Goal: Find specific page/section: Find specific page/section

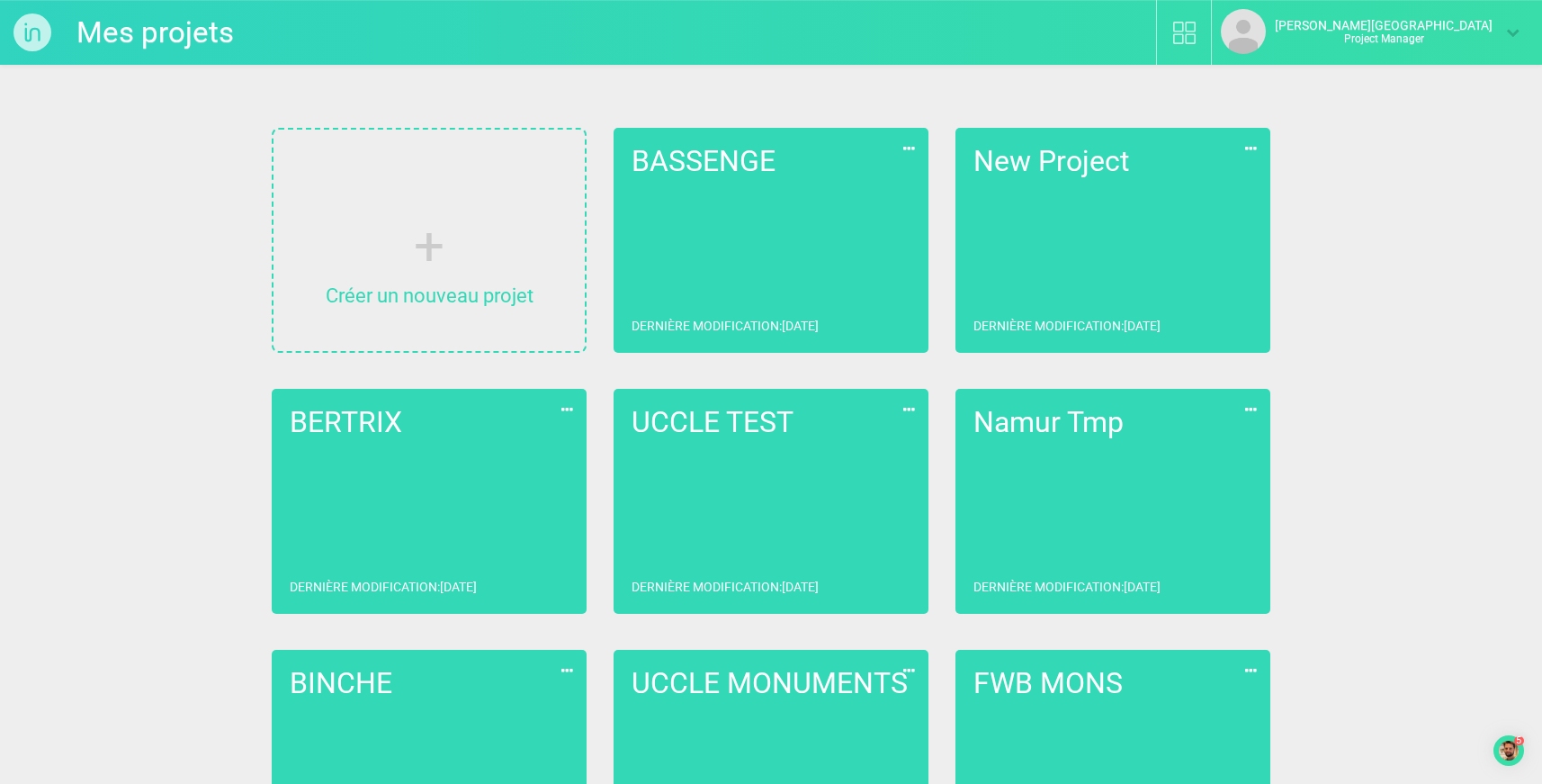
scroll to position [1857, 0]
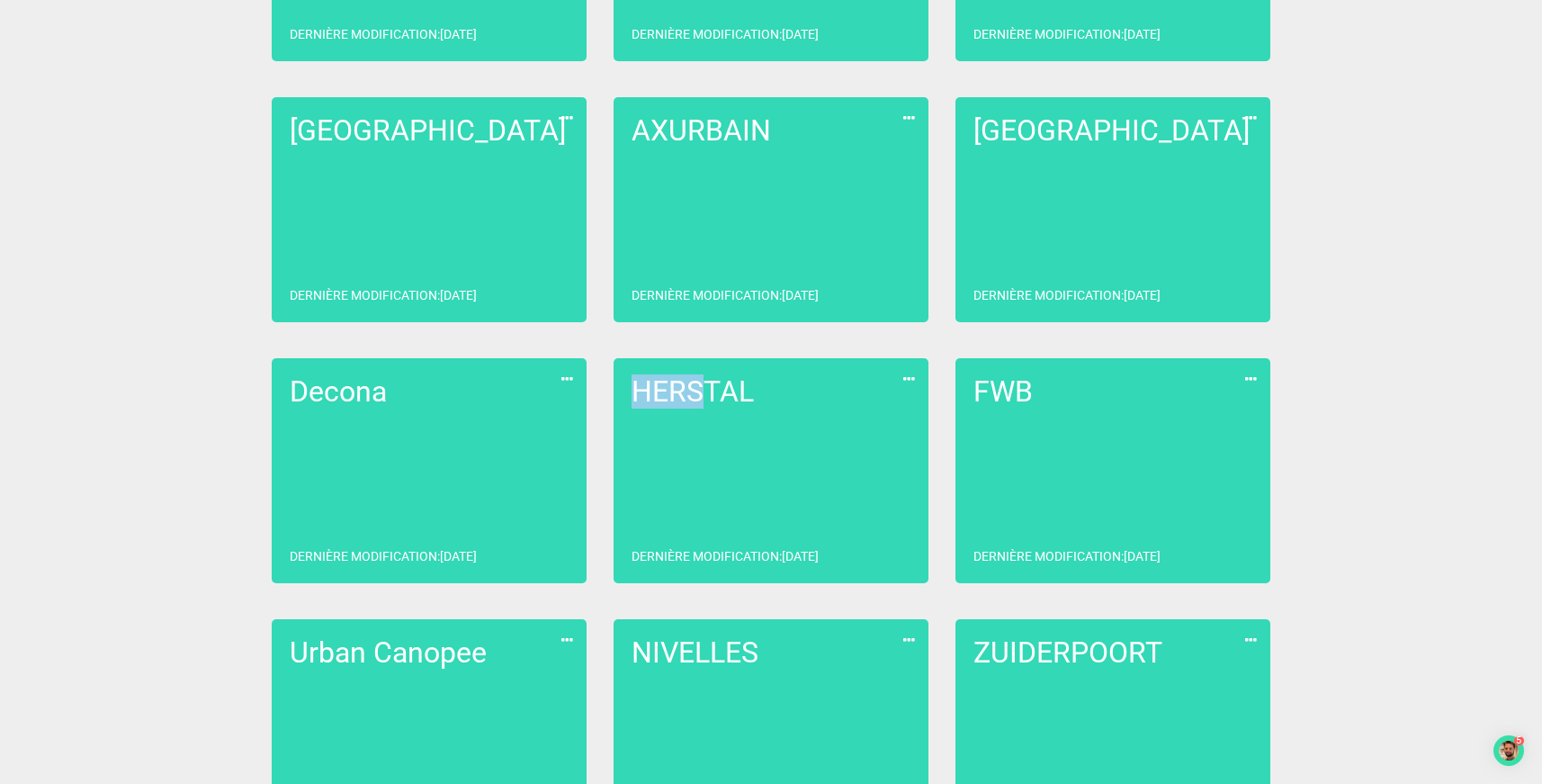
click at [761, 474] on link "HERSTAL Dernière modification : [DATE]" at bounding box center [771, 471] width 315 height 225
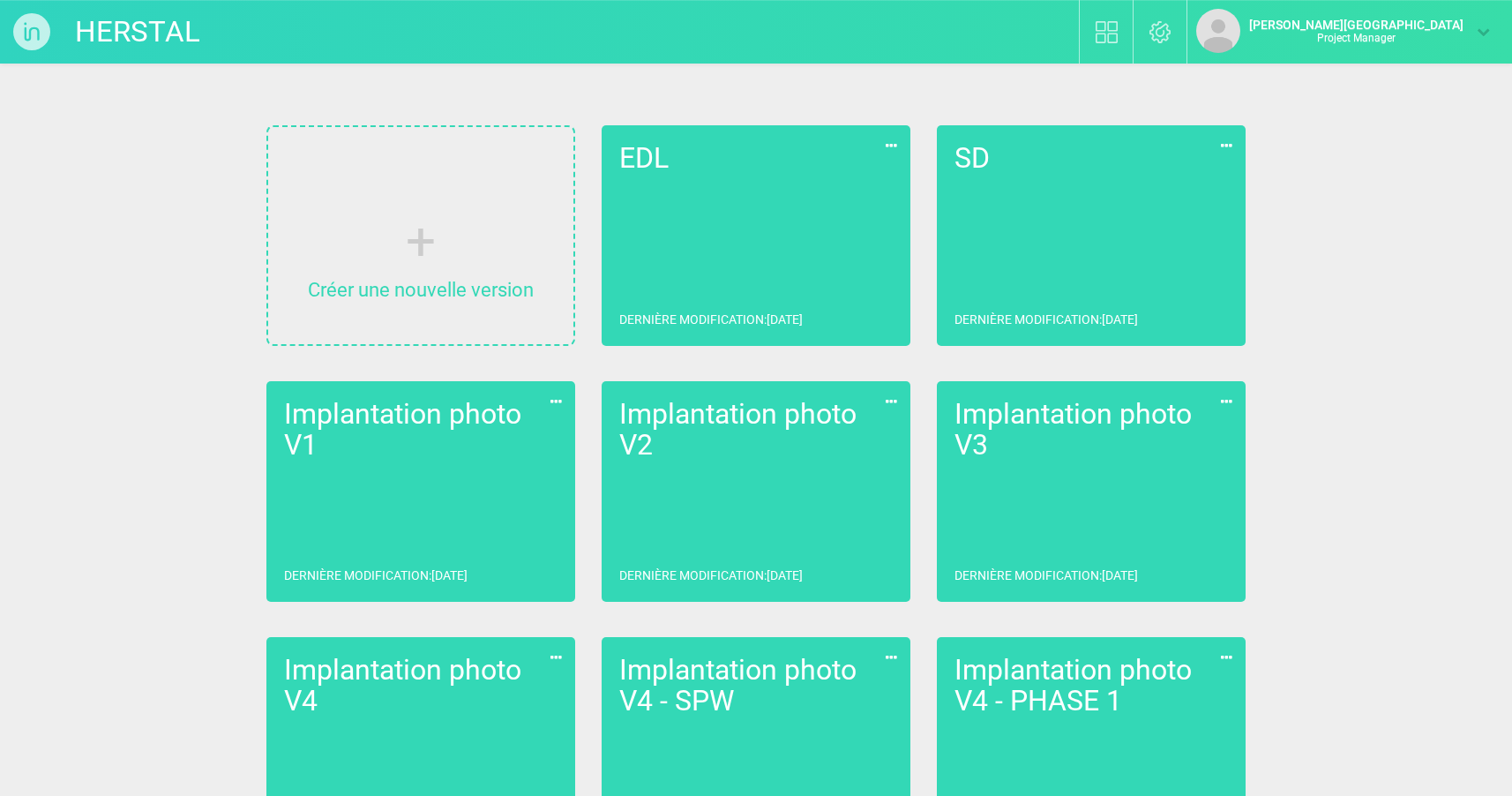
scroll to position [591, 0]
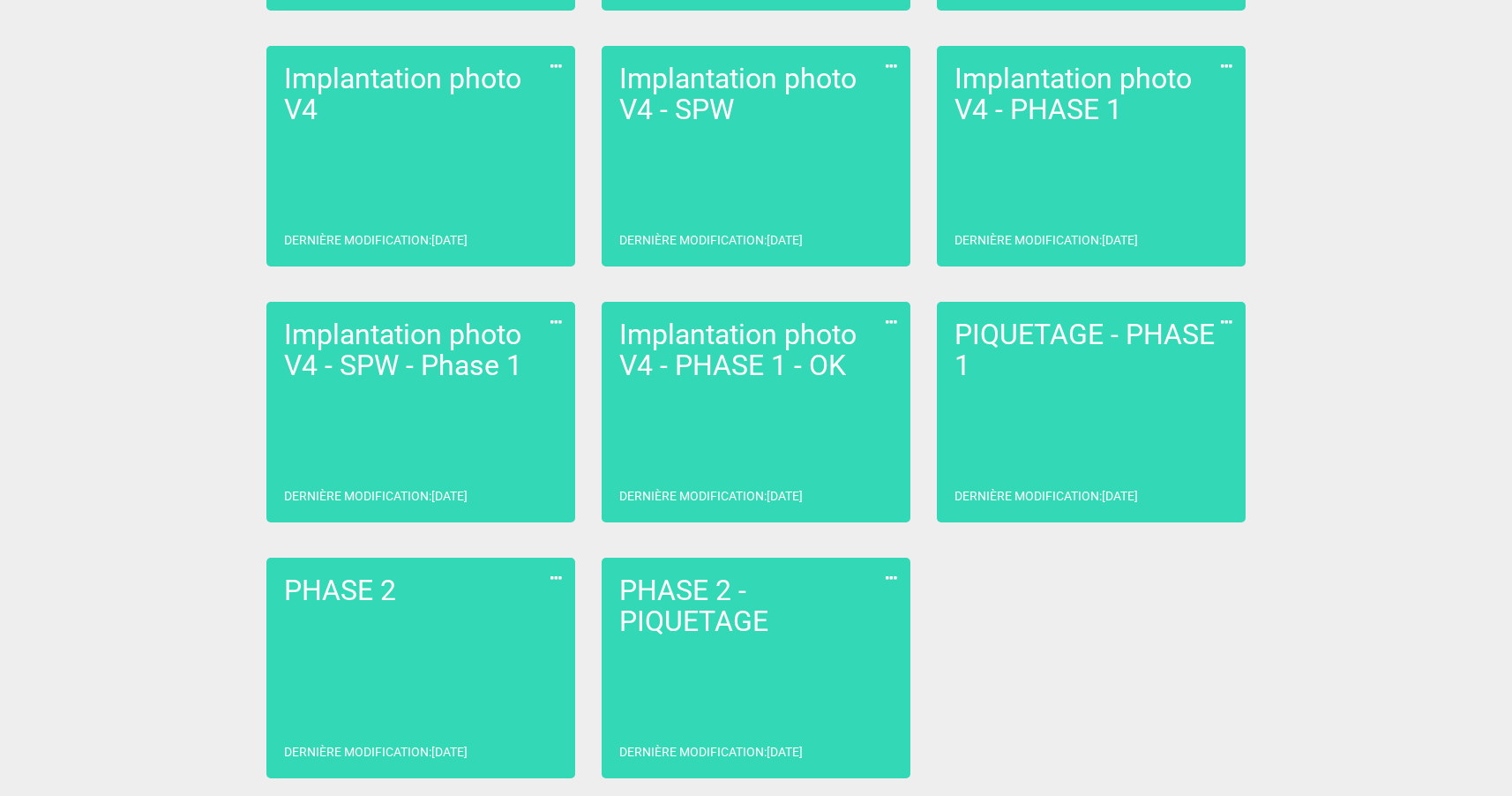
click at [803, 671] on link "PHASE 2 - PIQUETAGE Dernière modification : [DATE]" at bounding box center [756, 668] width 309 height 221
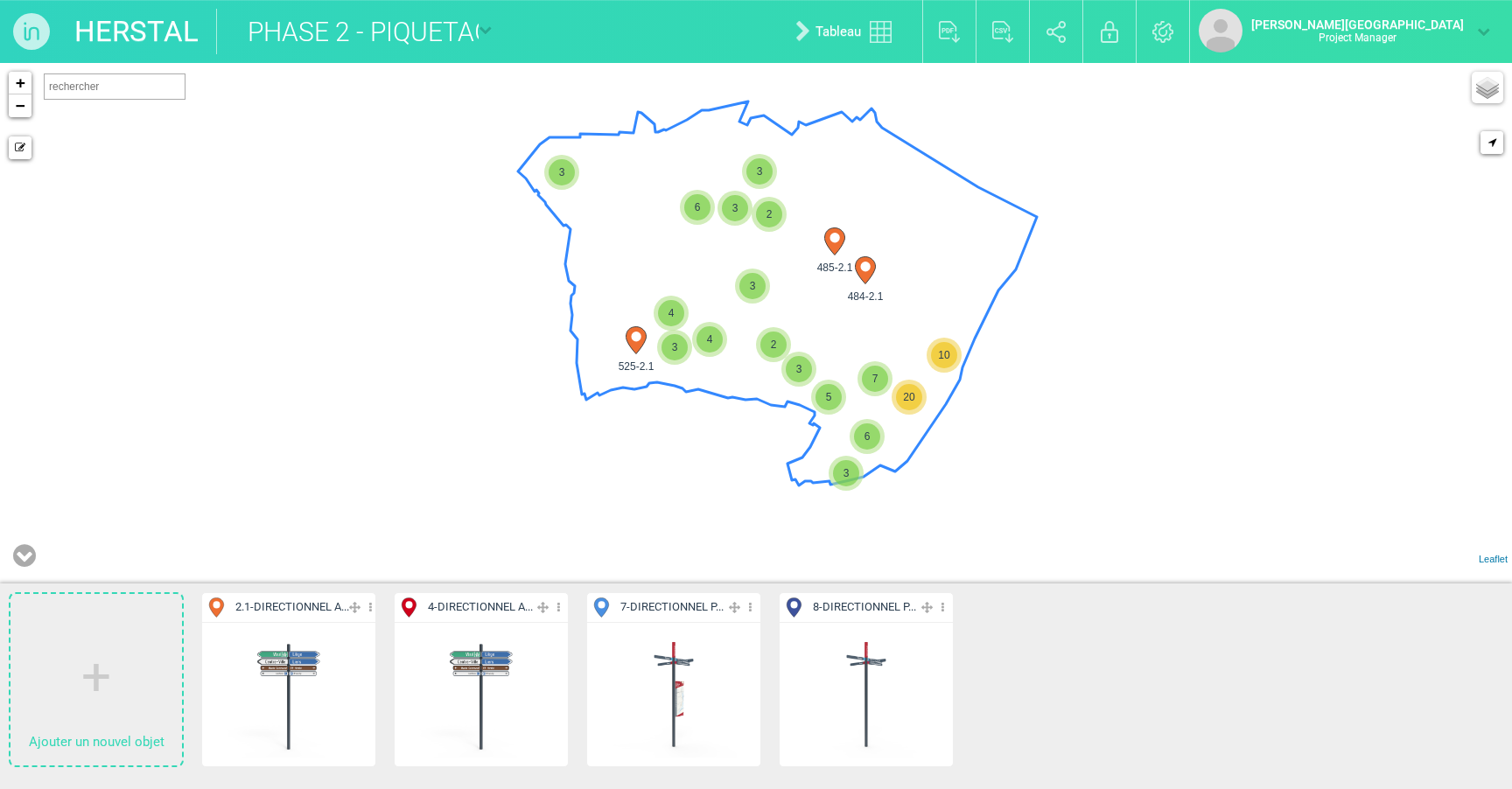
click at [756, 610] on icon at bounding box center [750, 607] width 11 height 20
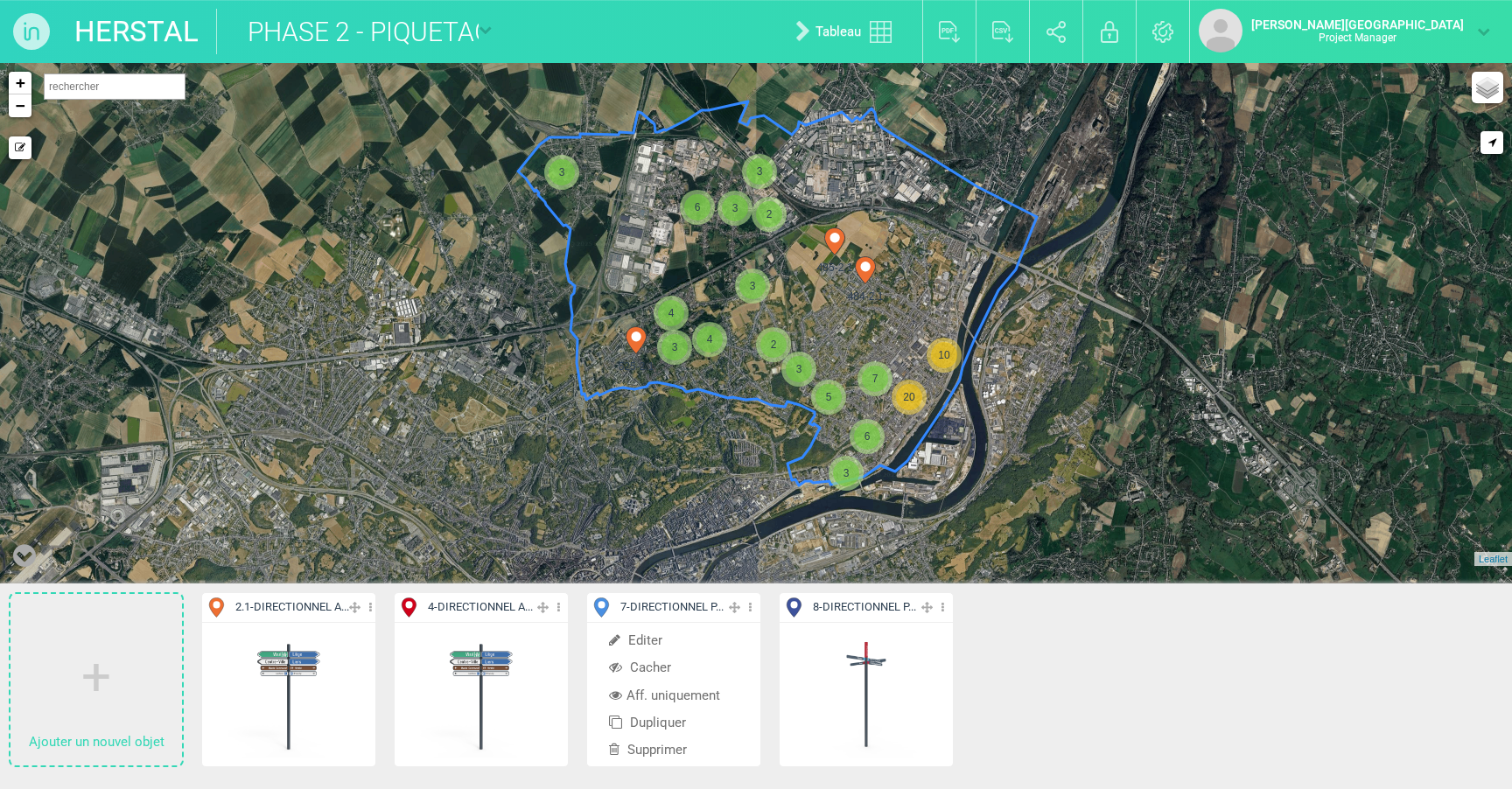
click at [676, 698] on li "Aff. uniquement" at bounding box center [674, 696] width 173 height 27
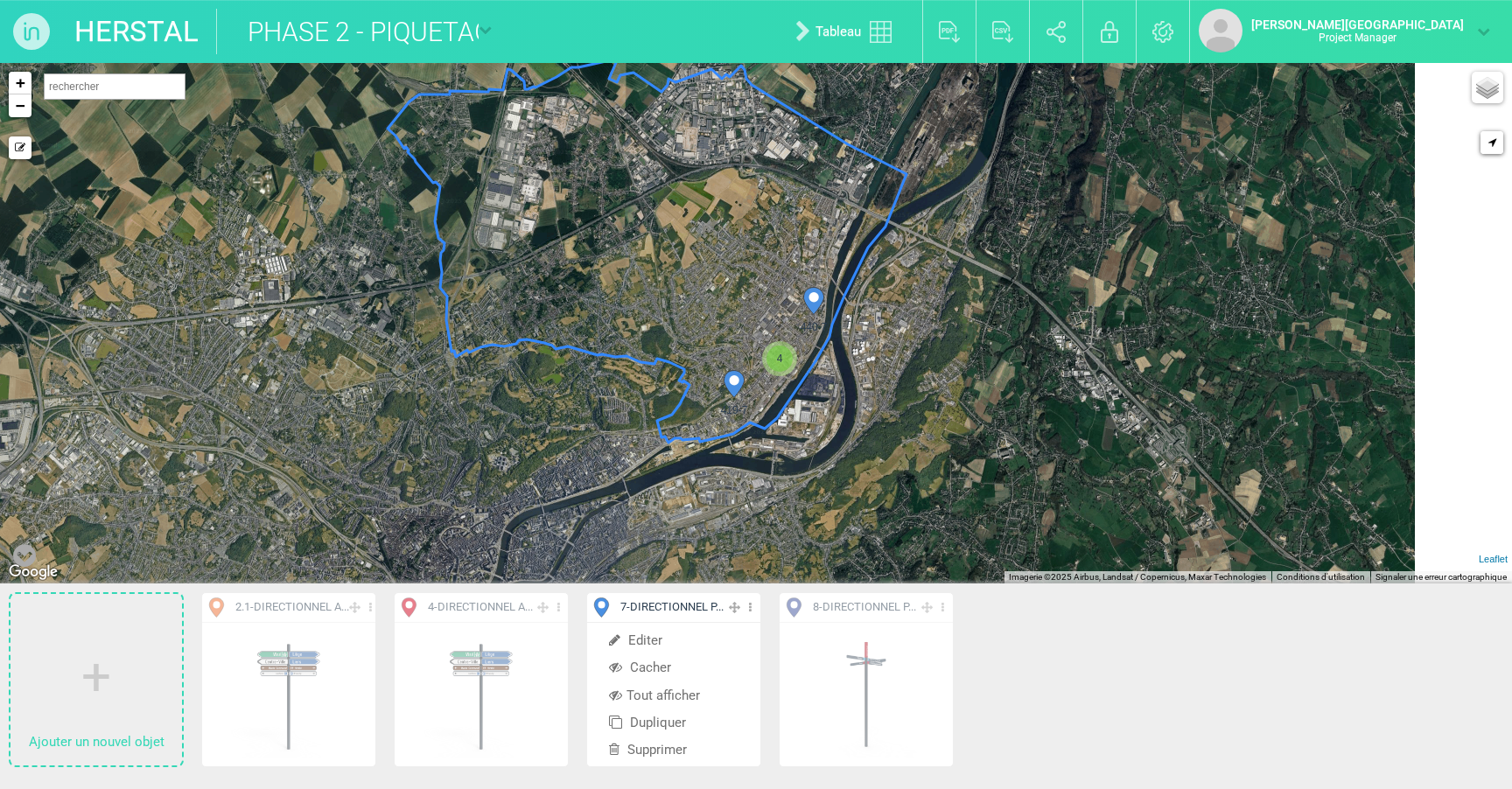
drag, startPoint x: 1060, startPoint y: 509, endPoint x: 926, endPoint y: 464, distance: 141.4
click at [926, 464] on div "440-7 419-7 4 + − Mode dessin Google Maps Roads Google Maps Terrain Google Maps…" at bounding box center [756, 323] width 1512 height 521
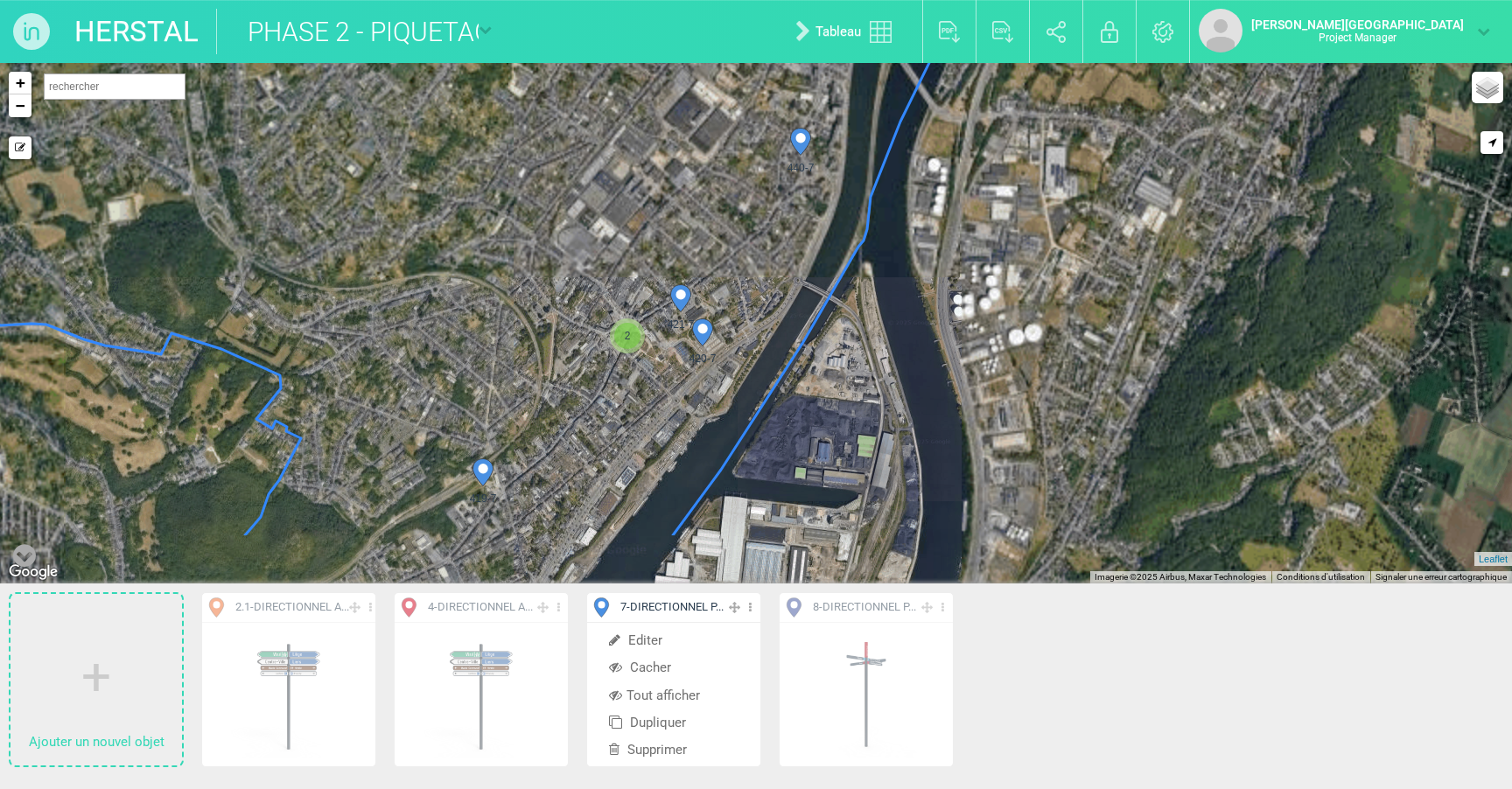
drag, startPoint x: 798, startPoint y: 398, endPoint x: 771, endPoint y: 286, distance: 115.2
click at [771, 286] on div "440-7 419-7 2 420-7 421-7 + − Mode dessin Google Maps Roads Google Maps Terrain…" at bounding box center [756, 323] width 1512 height 521
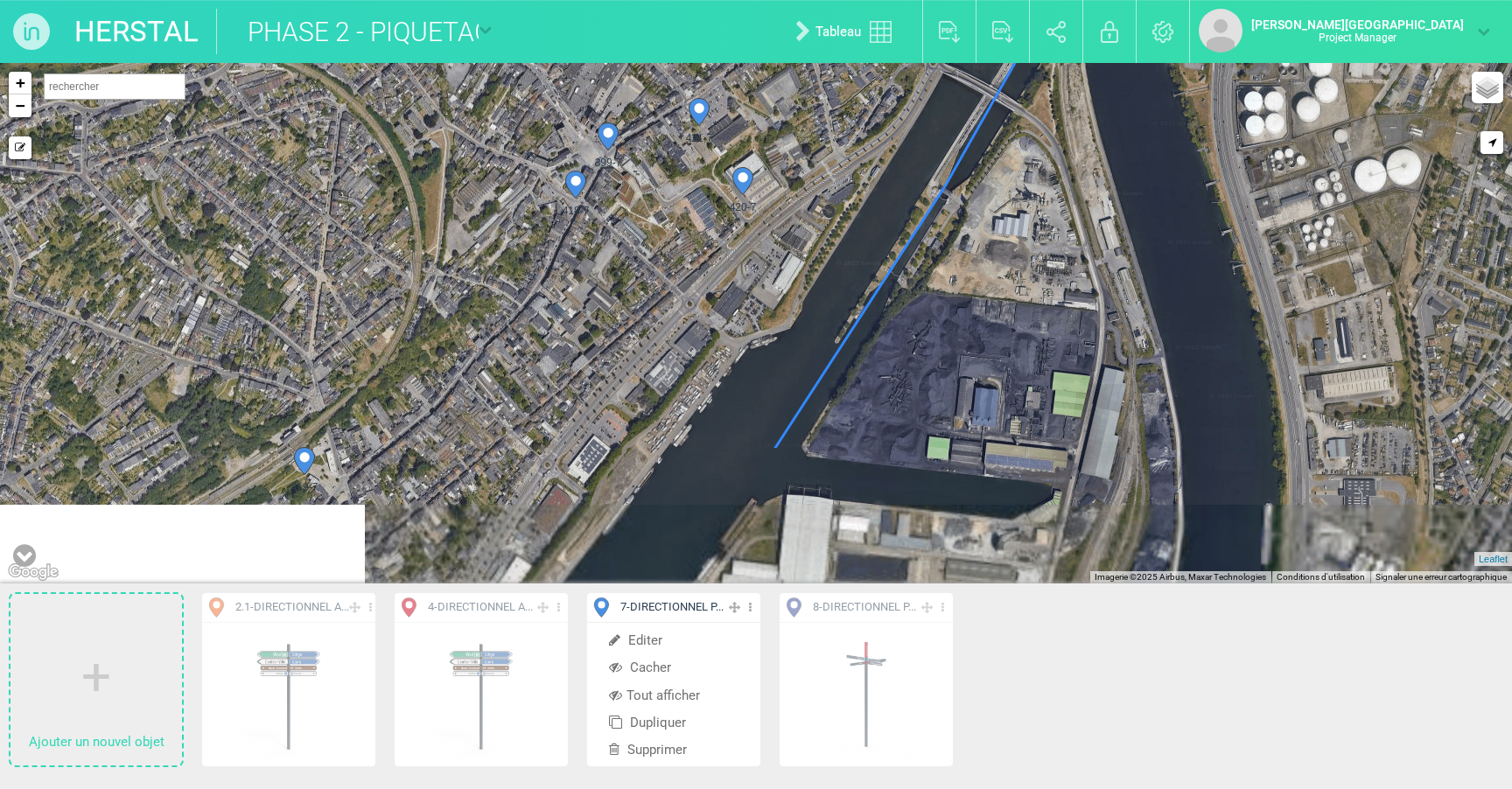
drag, startPoint x: 785, startPoint y: 282, endPoint x: 818, endPoint y: 213, distance: 76.5
click at [818, 213] on div "440-7 419-7 420-7 421-7" at bounding box center [756, 323] width 1512 height 521
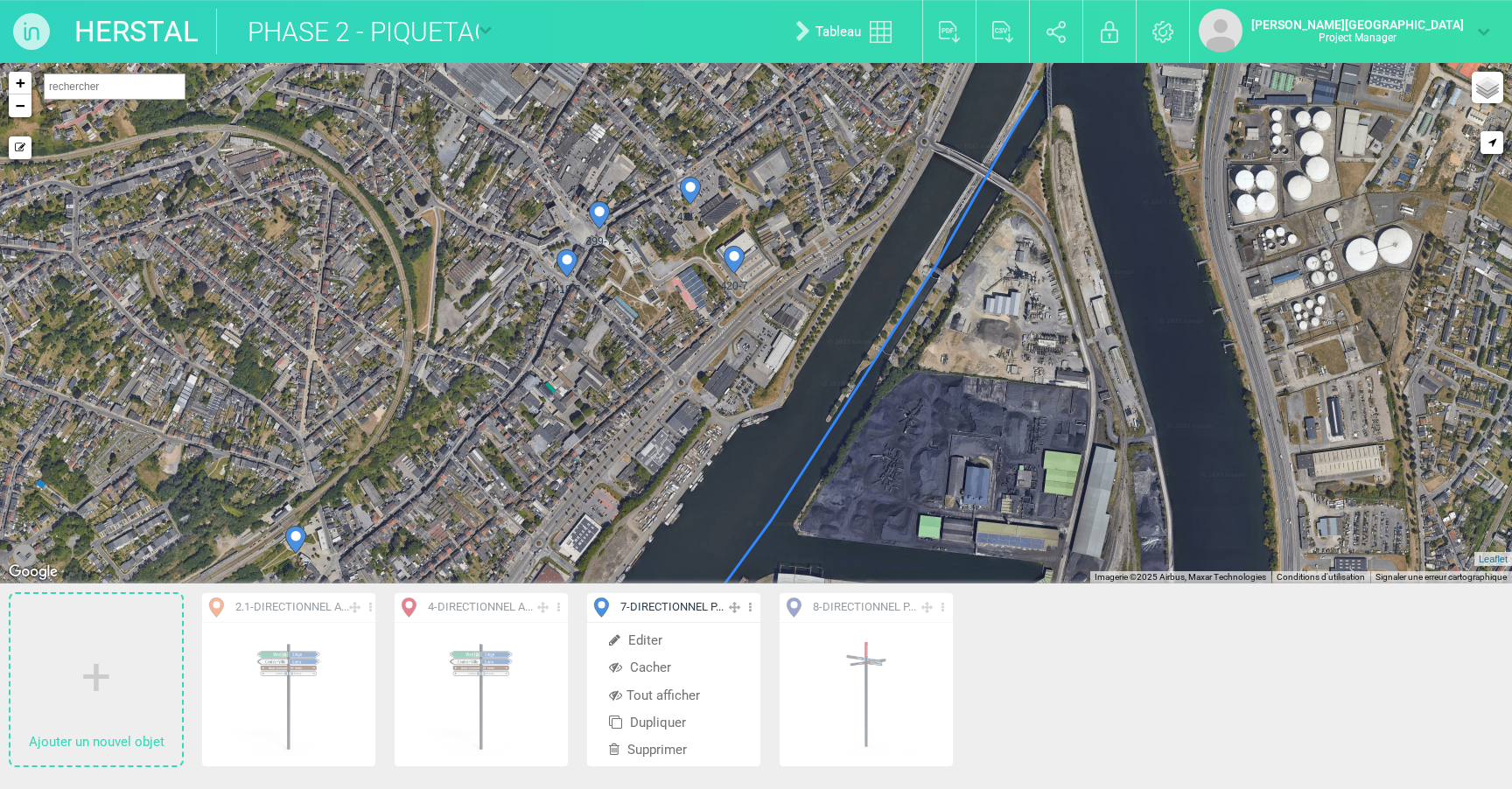
drag, startPoint x: 688, startPoint y: 286, endPoint x: 686, endPoint y: 335, distance: 49.0
click at [686, 335] on div "440-7 419-7 420-7 421-7" at bounding box center [756, 323] width 1512 height 521
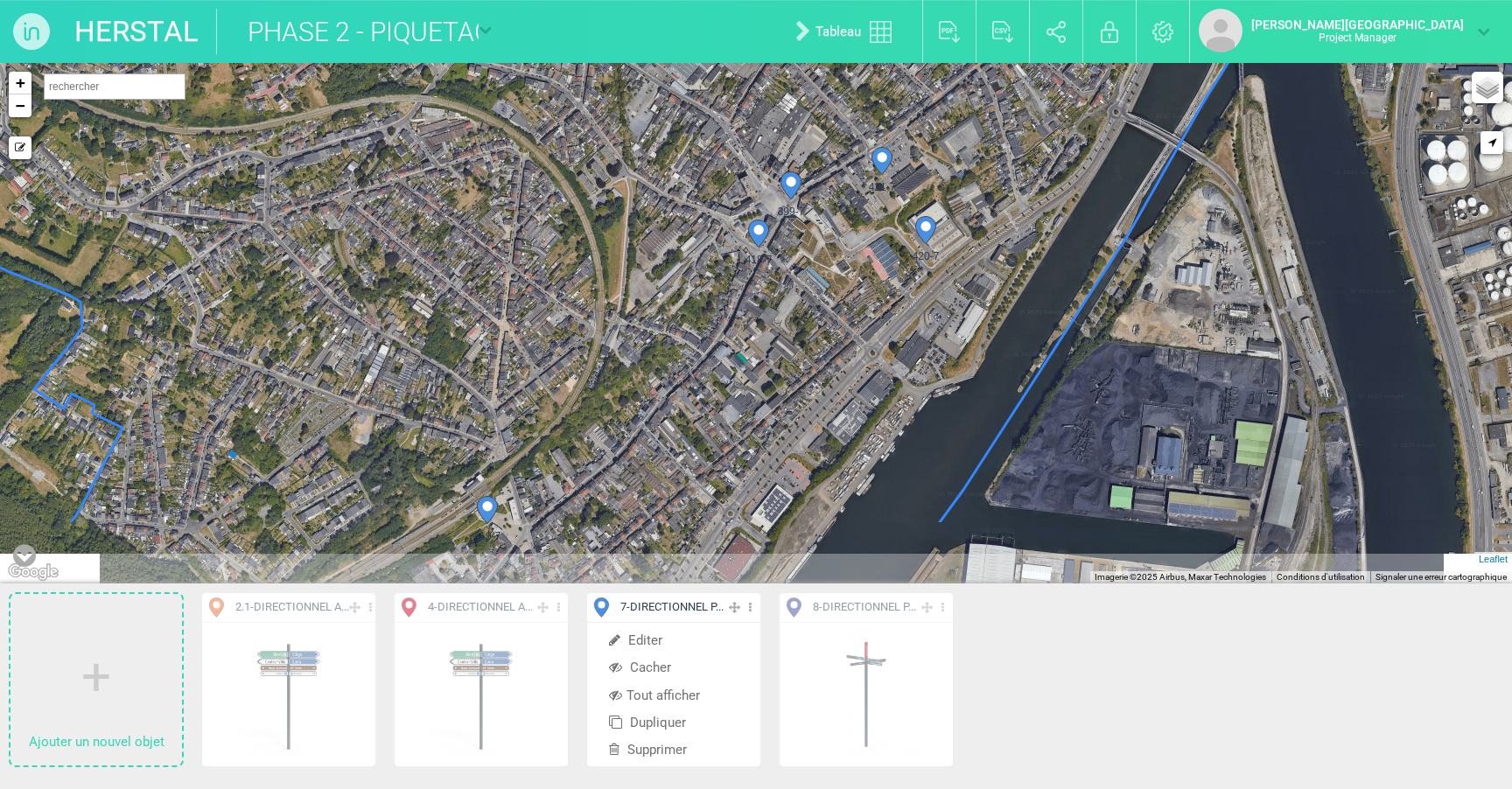
drag, startPoint x: 785, startPoint y: 473, endPoint x: 717, endPoint y: 367, distance: 125.9
click at [717, 367] on div "420-7 421-7 419-7 440-7" at bounding box center [756, 323] width 1512 height 521
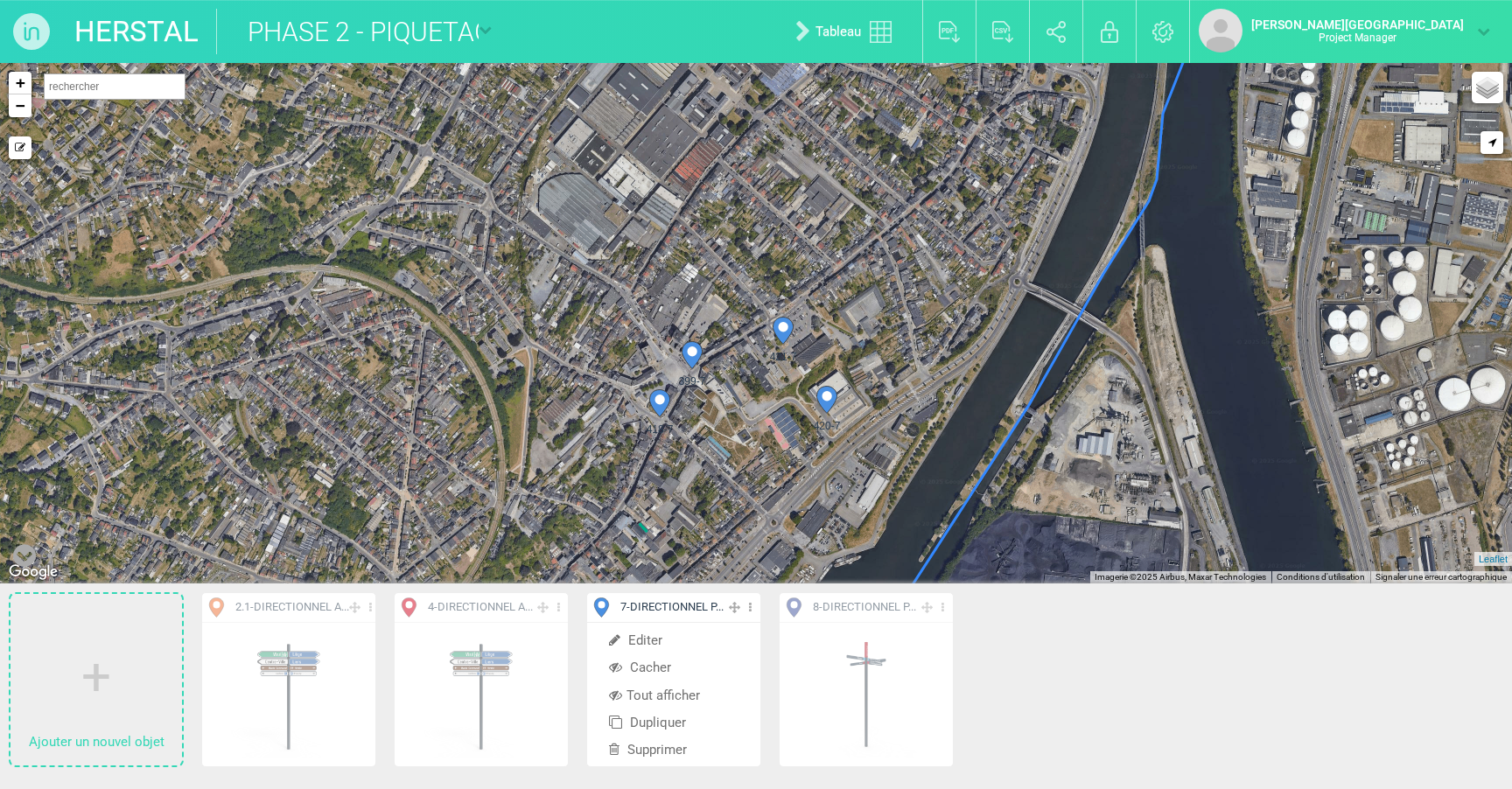
drag, startPoint x: 894, startPoint y: 365, endPoint x: 827, endPoint y: 312, distance: 85.4
click at [827, 312] on div "420-7 421-7 399-7 418-7" at bounding box center [756, 323] width 1512 height 521
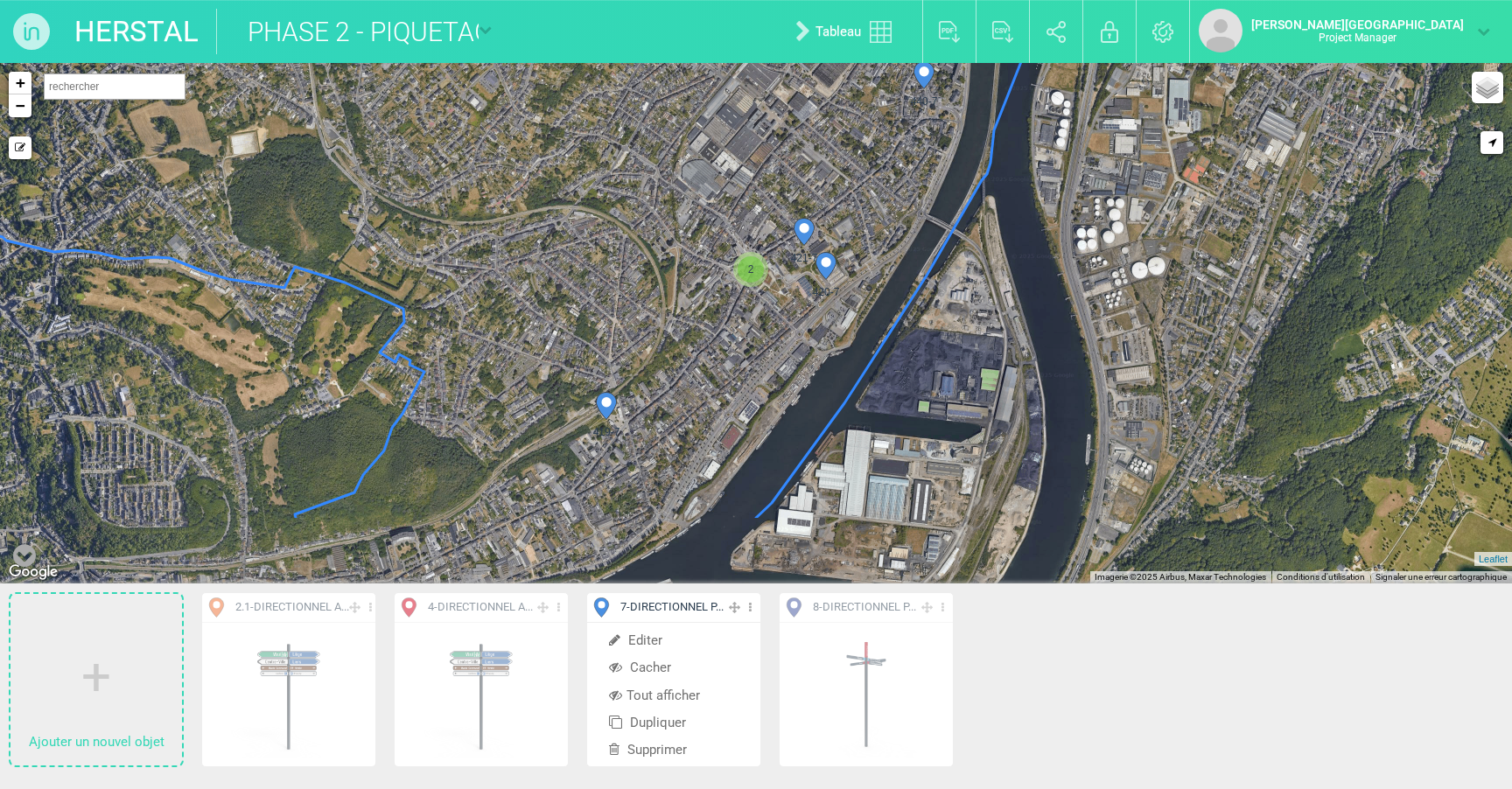
drag, startPoint x: 1100, startPoint y: 340, endPoint x: 1010, endPoint y: 160, distance: 201.2
click at [1010, 160] on div "420-7 421-7 419-7 440-7 2 + − Mode dessin Google Maps Roads Google Maps Terrain…" at bounding box center [756, 323] width 1512 height 521
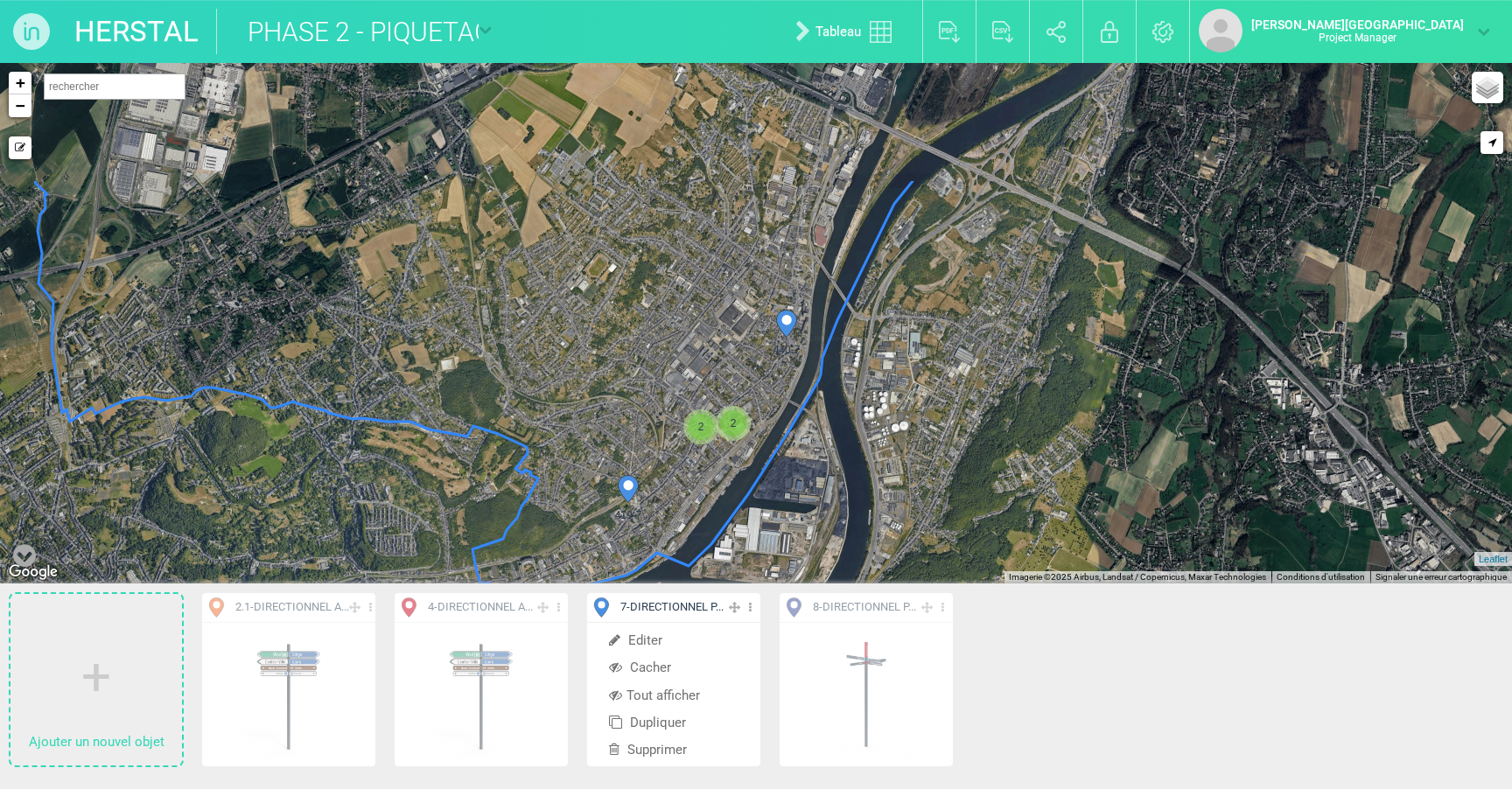
drag, startPoint x: 1043, startPoint y: 221, endPoint x: 876, endPoint y: 395, distance: 241.2
click at [876, 395] on div "419-7 440-7 2 2 + − Mode dessin Google Maps Roads Google Maps Terrain Google Ma…" at bounding box center [756, 323] width 1512 height 521
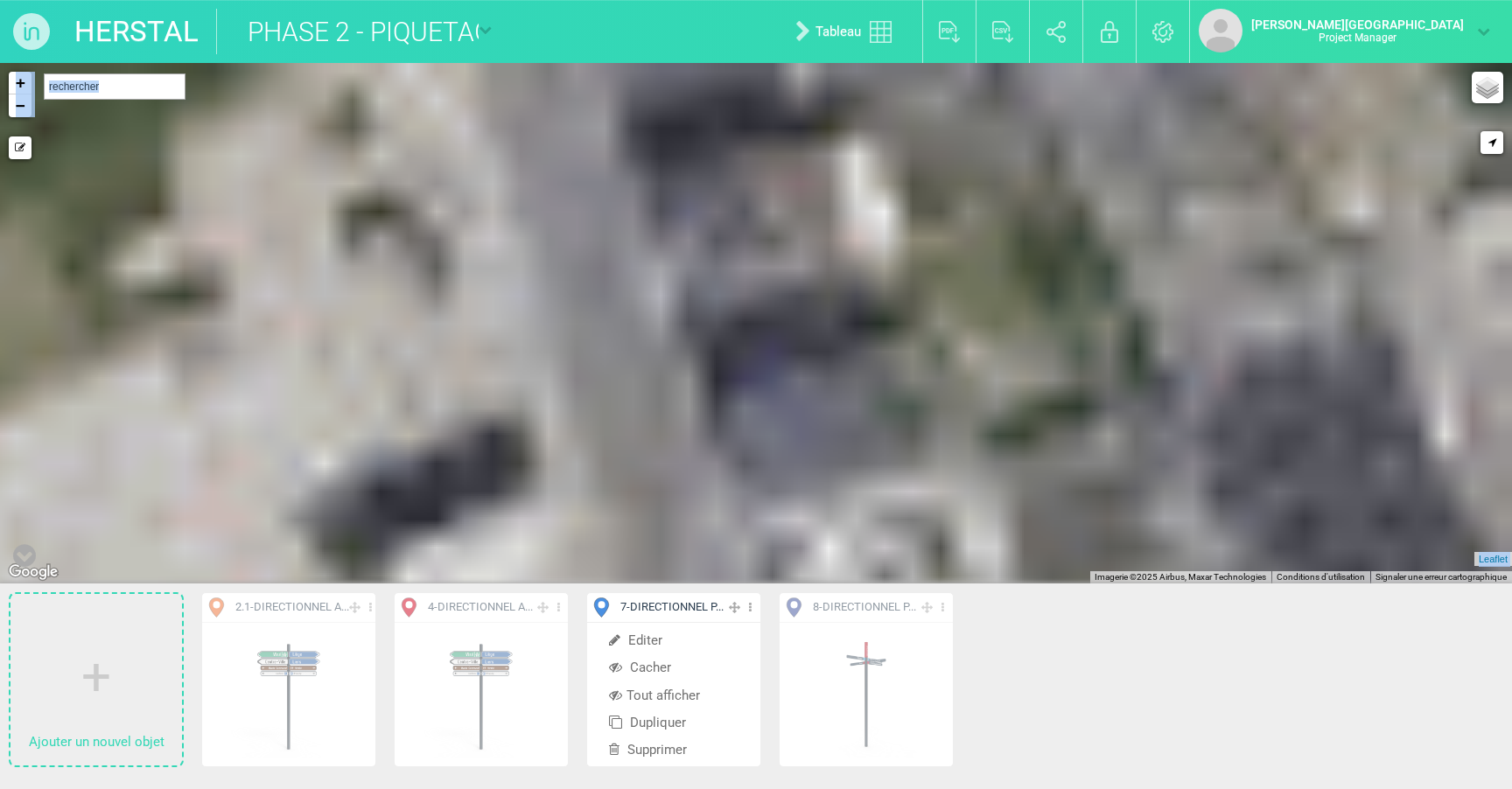
drag, startPoint x: 661, startPoint y: 489, endPoint x: 865, endPoint y: 218, distance: 339.2
click at [865, 218] on div "419-7 + − Mode dessin Google Maps Roads Google Maps Terrain Google Maps Satelli…" at bounding box center [756, 323] width 1512 height 521
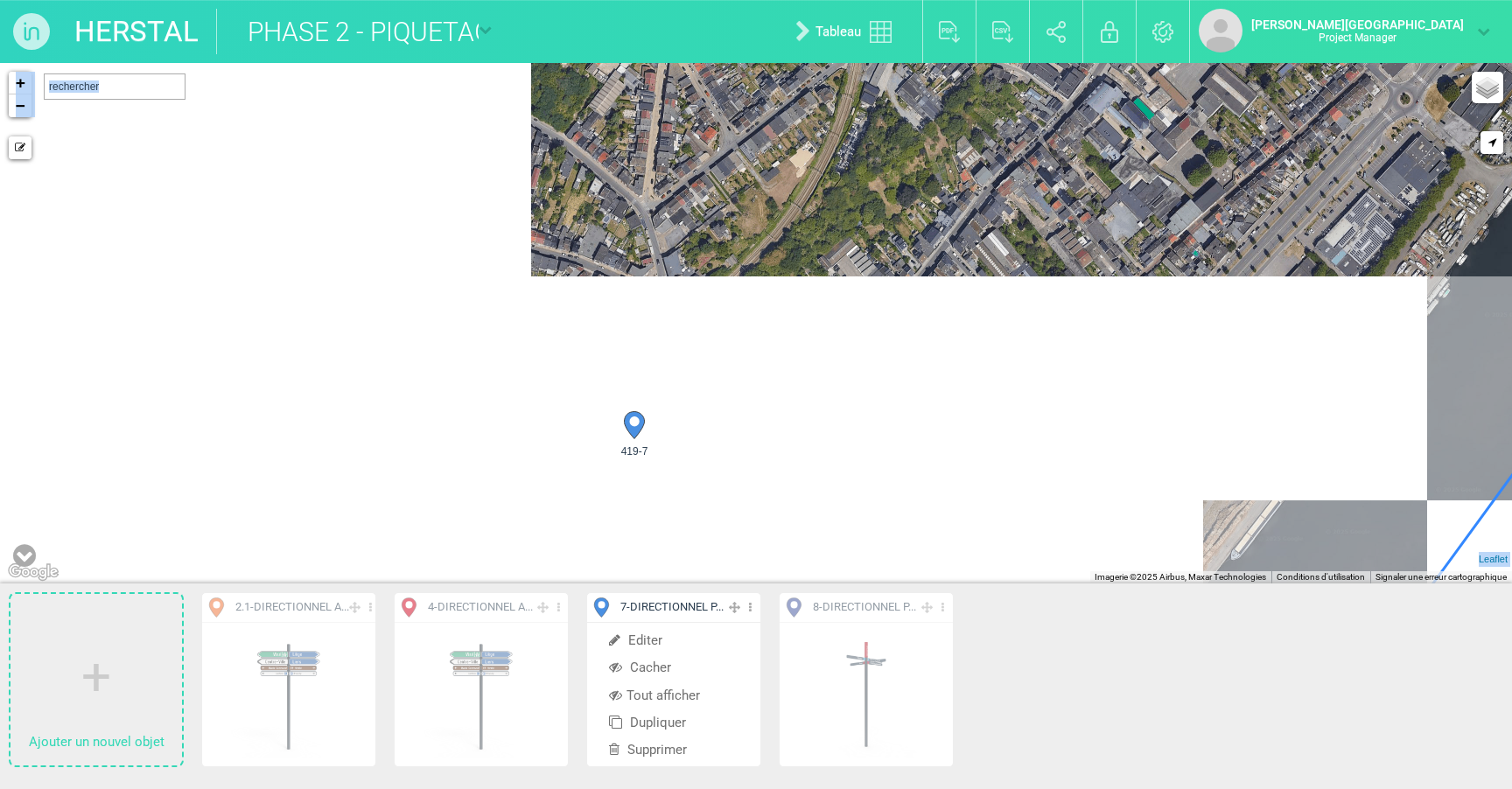
drag, startPoint x: 723, startPoint y: 468, endPoint x: 765, endPoint y: 391, distance: 87.7
click at [765, 391] on div "419-7 399-7 418-7 420-7" at bounding box center [756, 323] width 1512 height 521
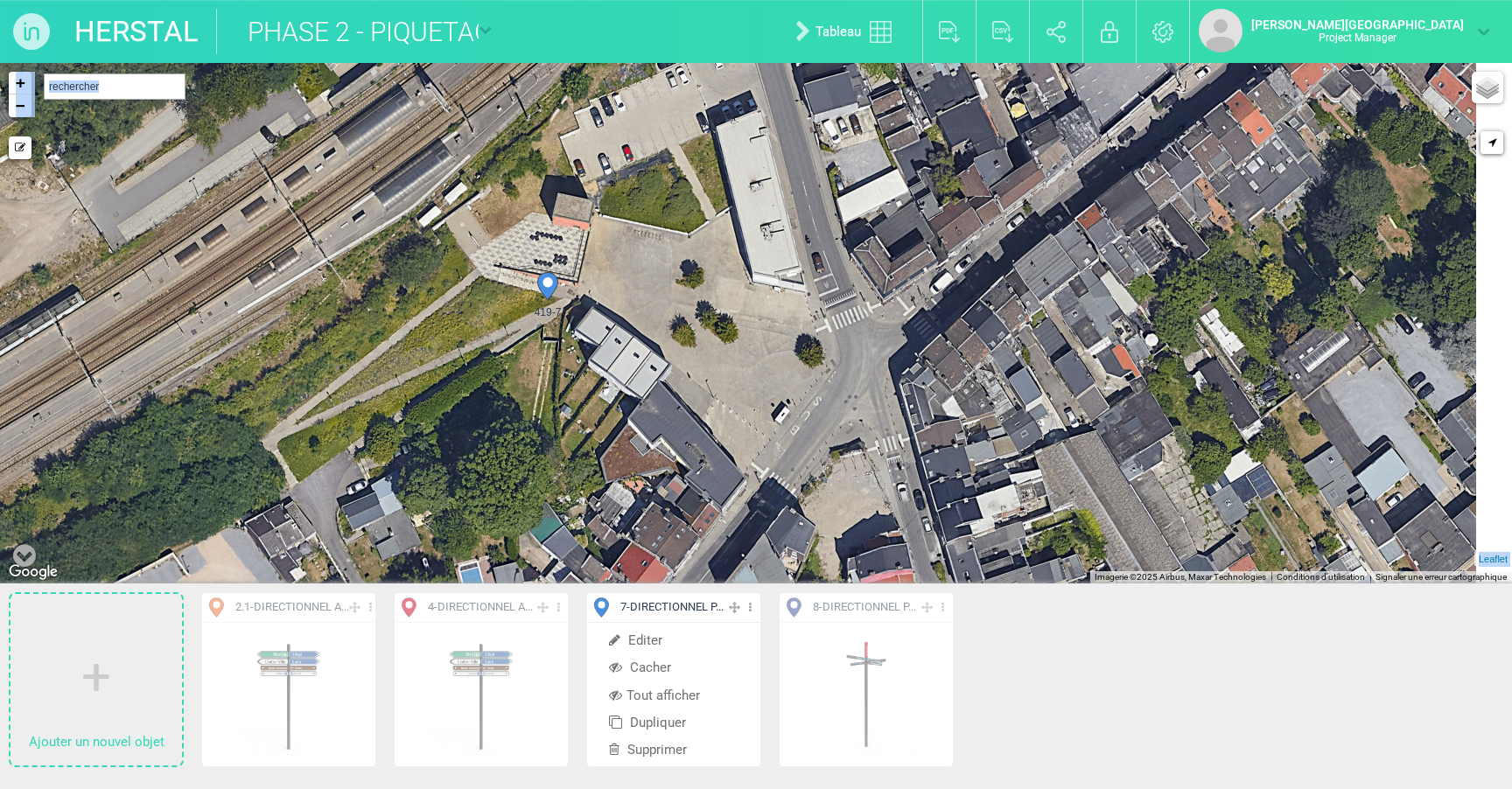
drag, startPoint x: 920, startPoint y: 343, endPoint x: 768, endPoint y: 284, distance: 163.0
click at [768, 284] on div "419-7 + − Mode dessin Google Maps Roads Google Maps Terrain Google Maps Satelli…" at bounding box center [756, 323] width 1512 height 521
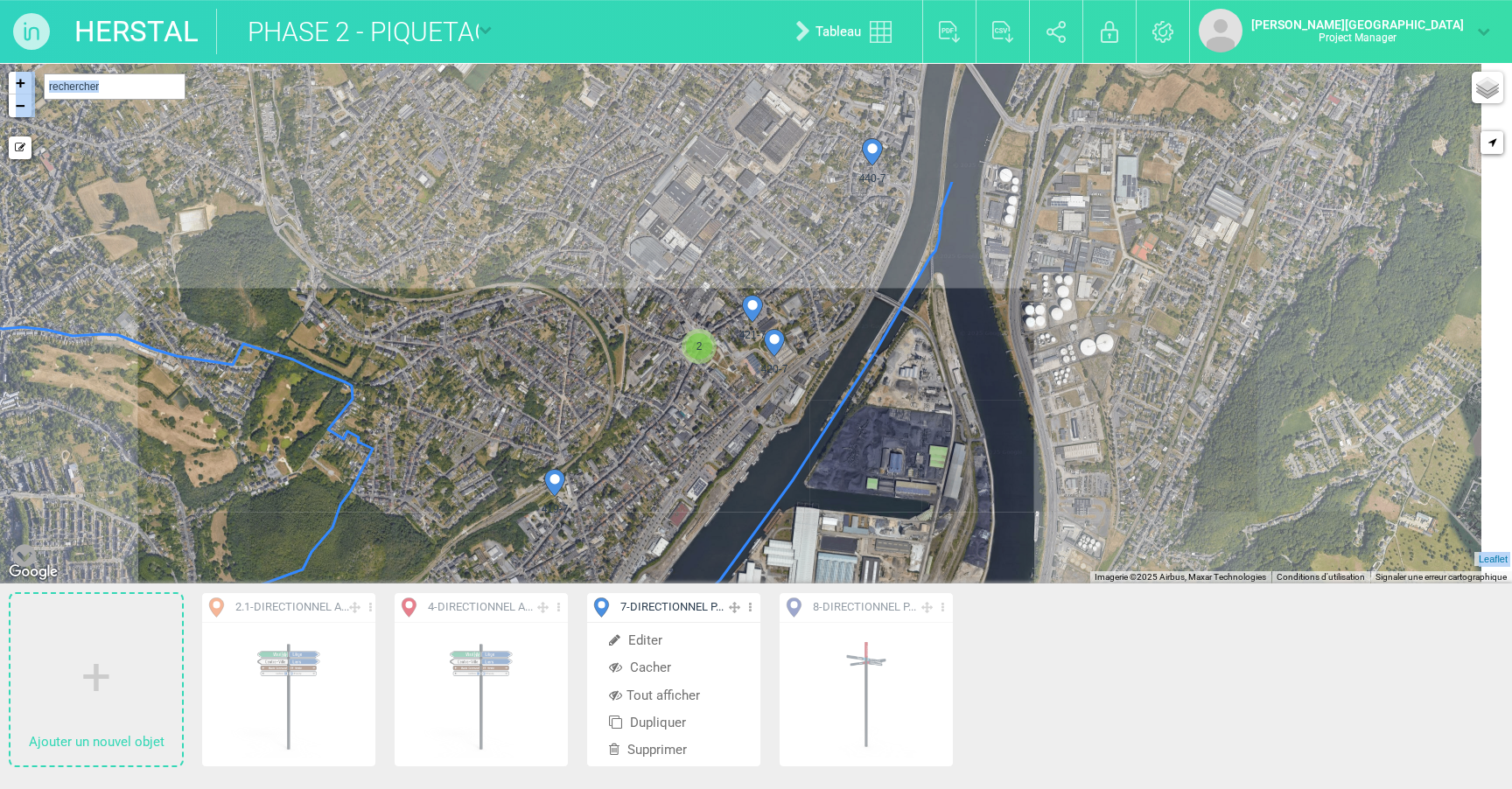
drag, startPoint x: 889, startPoint y: 367, endPoint x: 799, endPoint y: 465, distance: 133.1
click at [799, 464] on div "419-7 440-7 399-7 418-7" at bounding box center [756, 323] width 1512 height 521
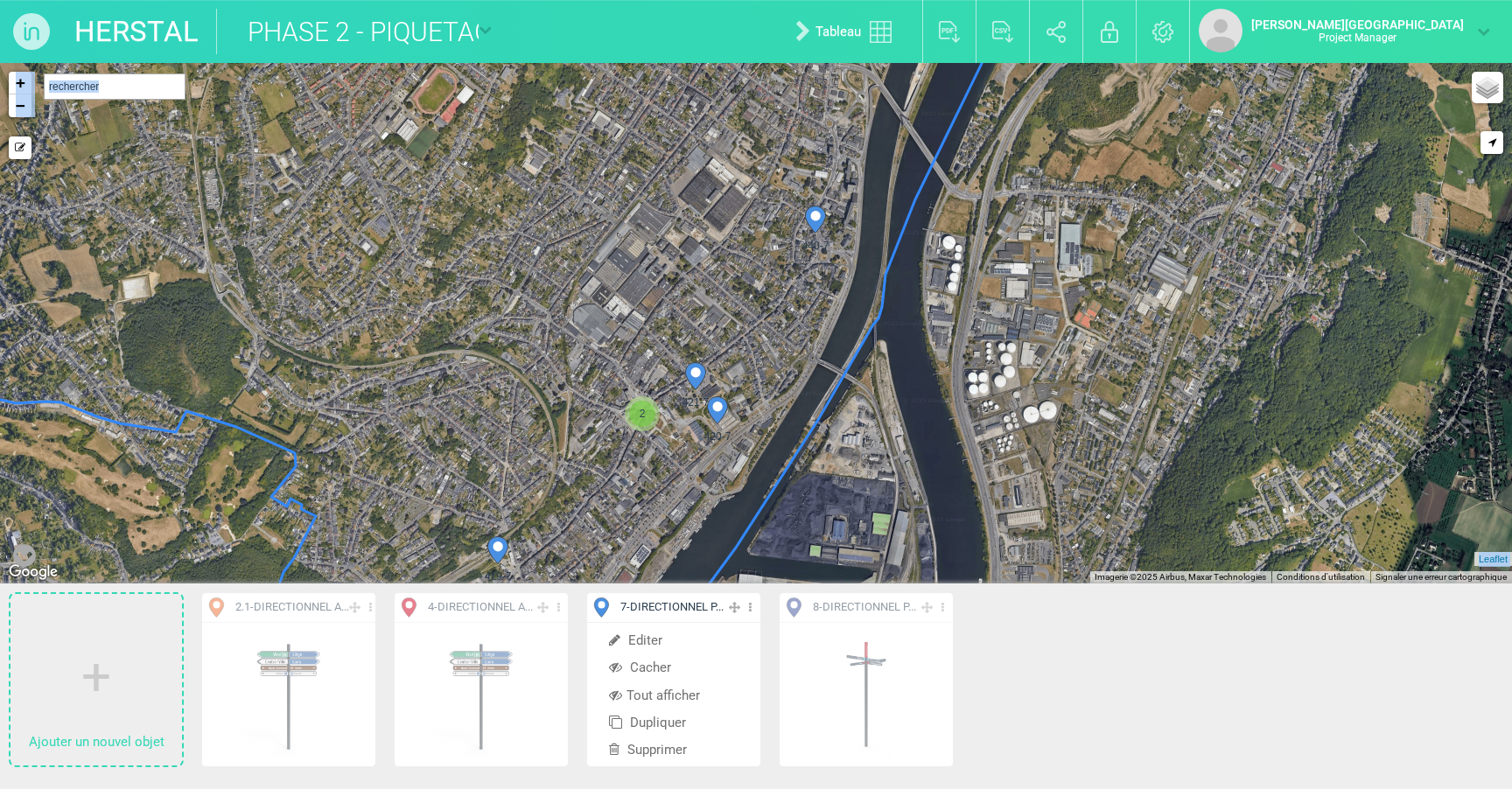
drag, startPoint x: 926, startPoint y: 242, endPoint x: 885, endPoint y: 341, distance: 107.2
click at [886, 341] on div "419-7 440-7 420-7 421-7 2 + − Mode dessin Google Maps Roads Google Maps Terrain…" at bounding box center [756, 323] width 1512 height 521
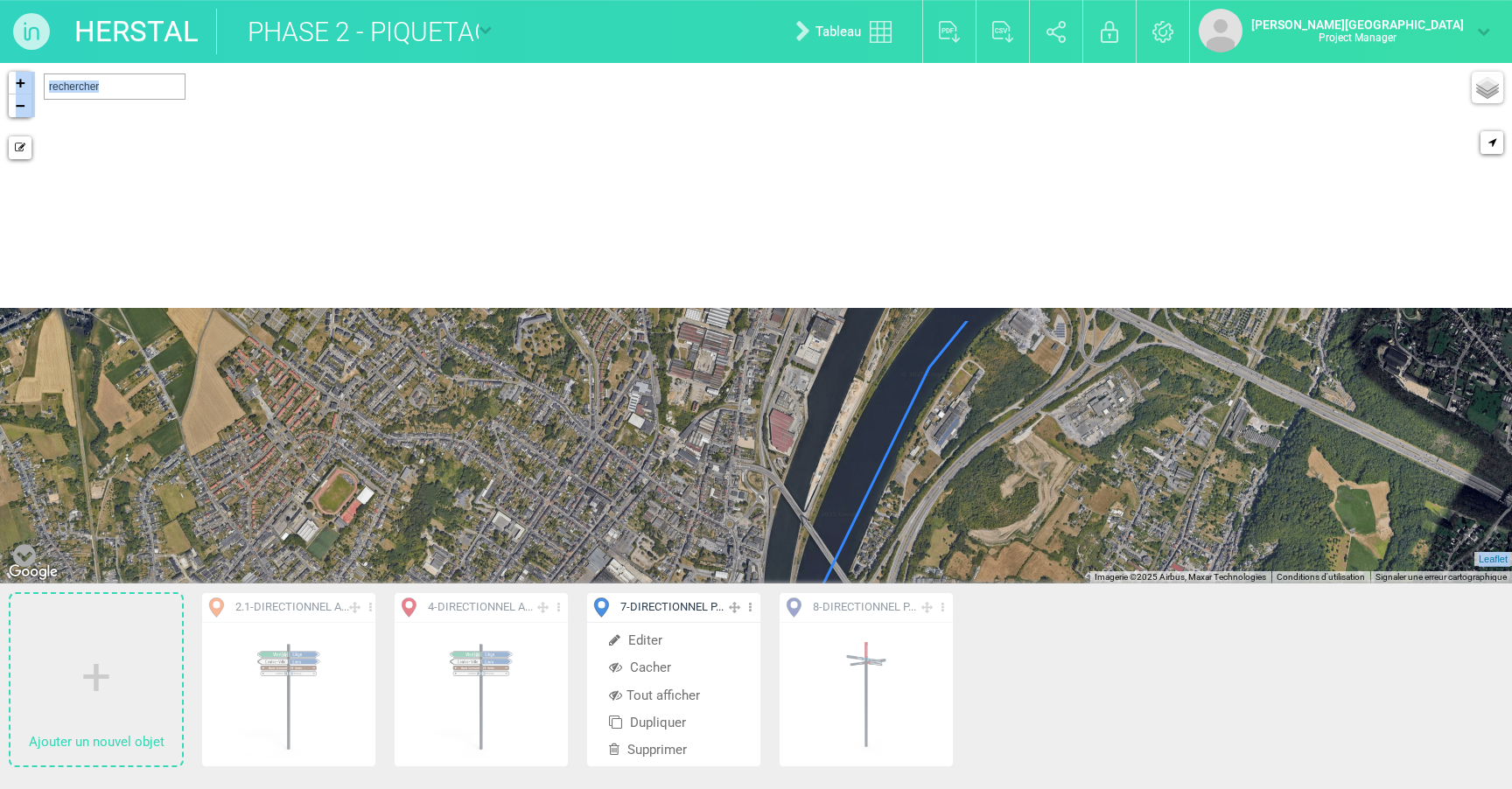
drag, startPoint x: 839, startPoint y: 280, endPoint x: 770, endPoint y: 602, distance: 329.3
click at [770, 602] on div "Ajouter un nouvel objet 2.1 - DIRECTIONNEL A... Editer Afficher Tout afficher D…" at bounding box center [756, 425] width 1512 height 726
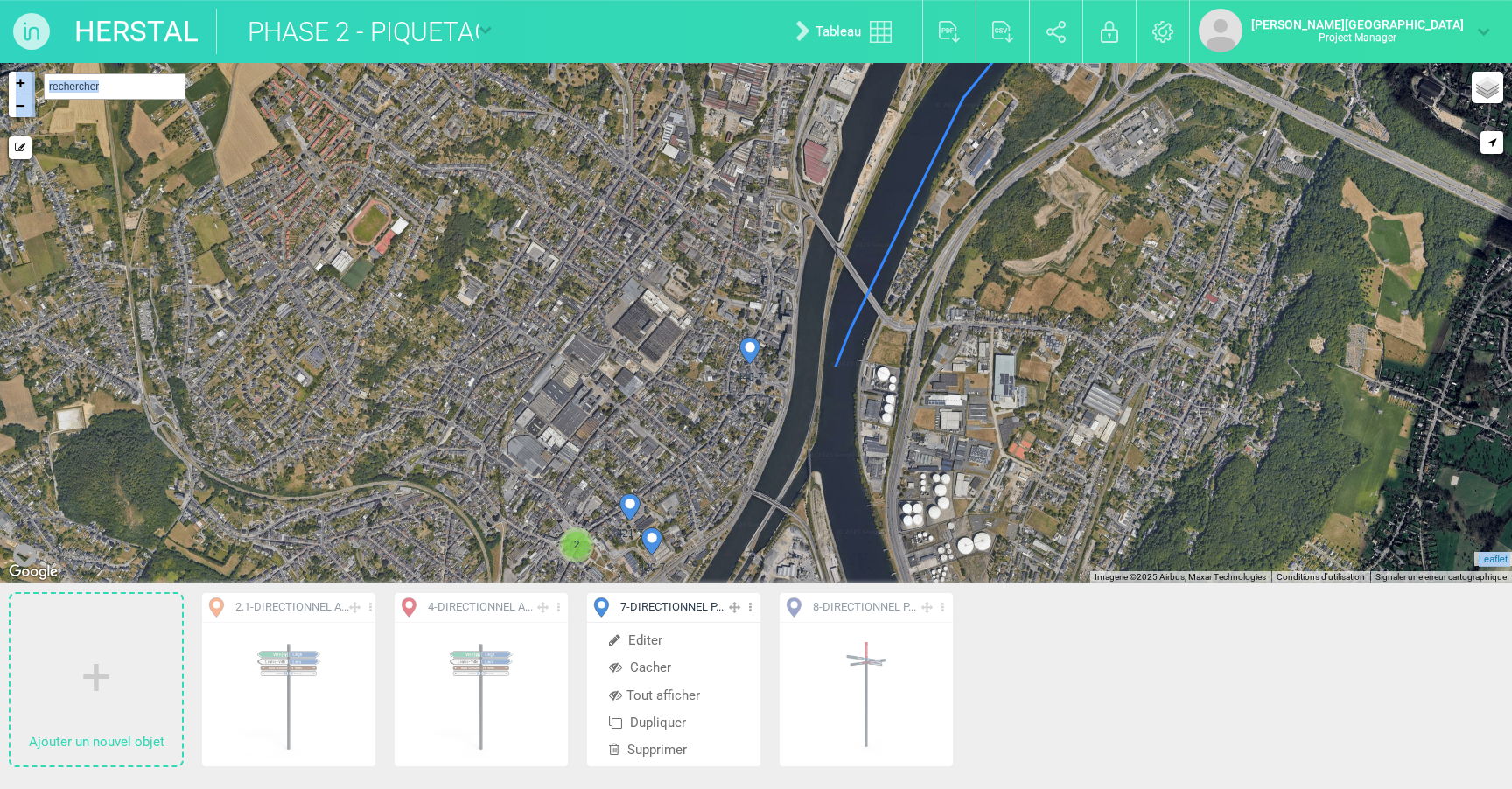
drag, startPoint x: 837, startPoint y: 461, endPoint x: 871, endPoint y: 191, distance: 272.1
click at [871, 191] on div "419-7 440-7 420-7 421-7 2 + − Mode dessin Google Maps Roads Google Maps Terrain…" at bounding box center [756, 323] width 1512 height 521
